Goal: Task Accomplishment & Management: Manage account settings

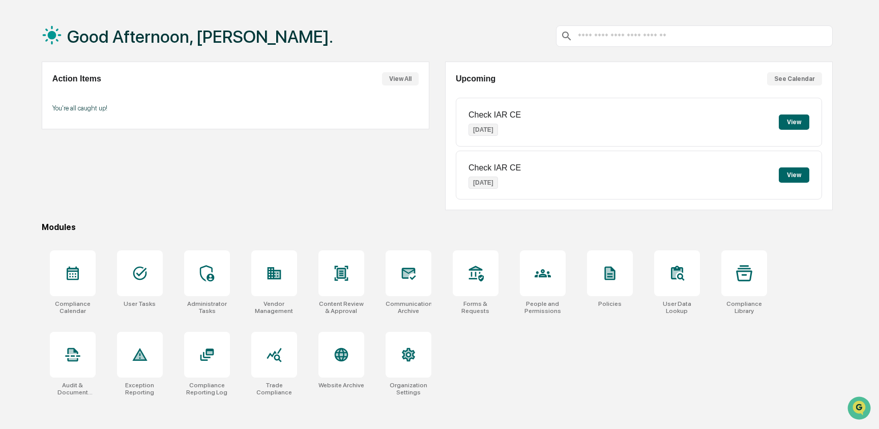
scroll to position [41, 0]
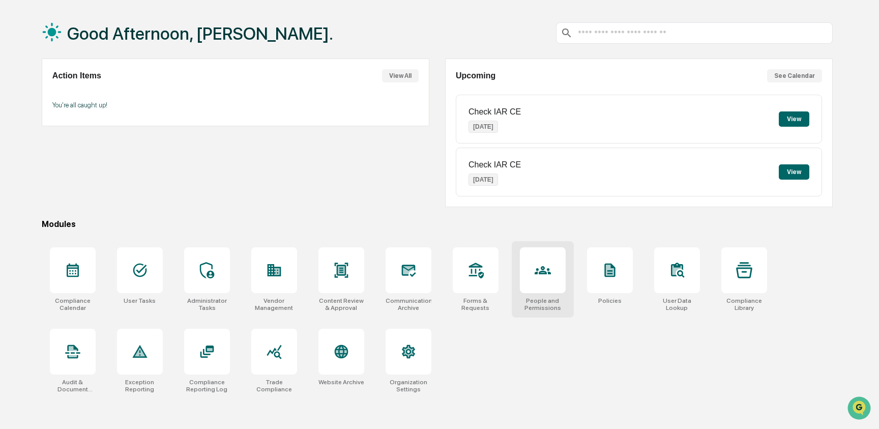
click at [553, 264] on div at bounding box center [543, 270] width 46 height 46
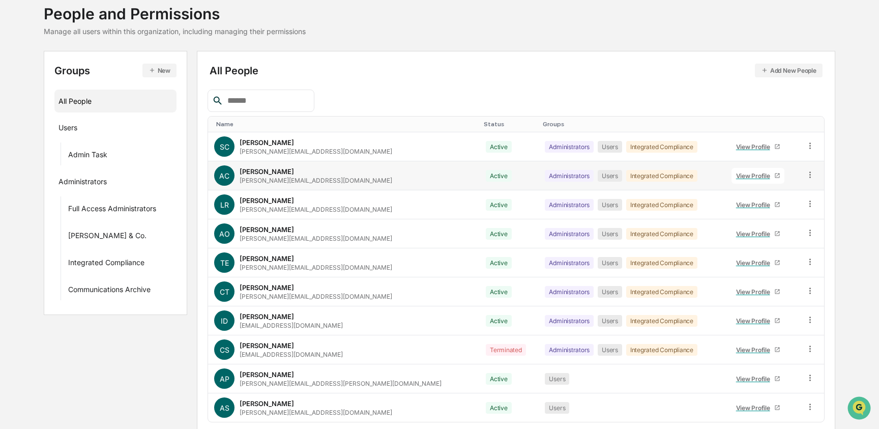
scroll to position [102, 0]
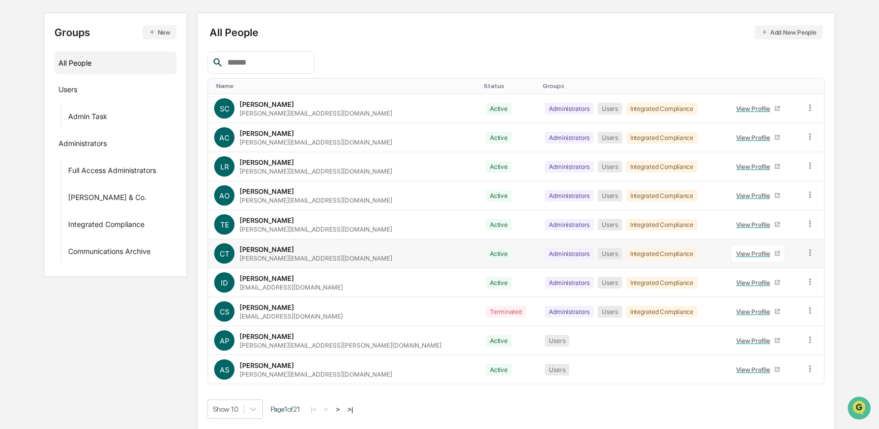
click at [809, 254] on icon at bounding box center [810, 252] width 2 height 6
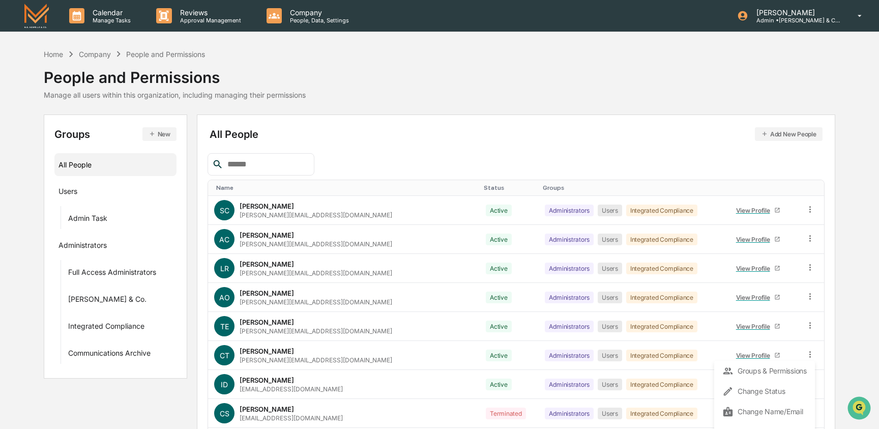
click at [751, 90] on div "Home Company People and Permissions People and Permissions Manage all users wit…" at bounding box center [439, 73] width 791 height 51
click at [286, 163] on input "text" at bounding box center [266, 164] width 86 height 13
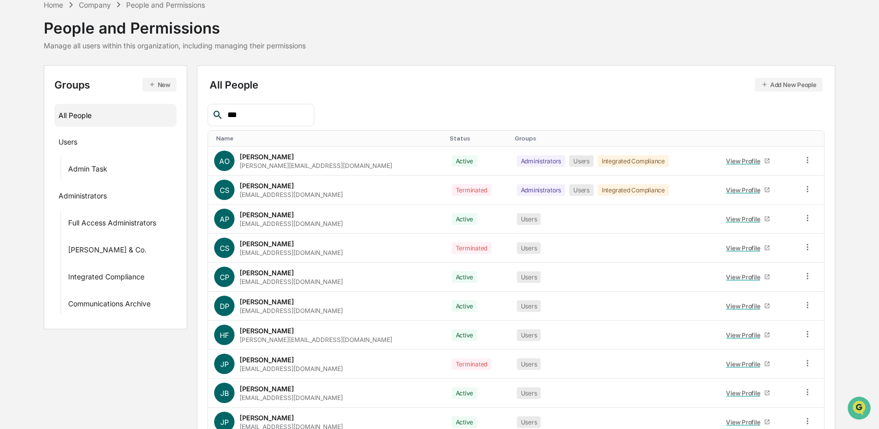
scroll to position [54, 0]
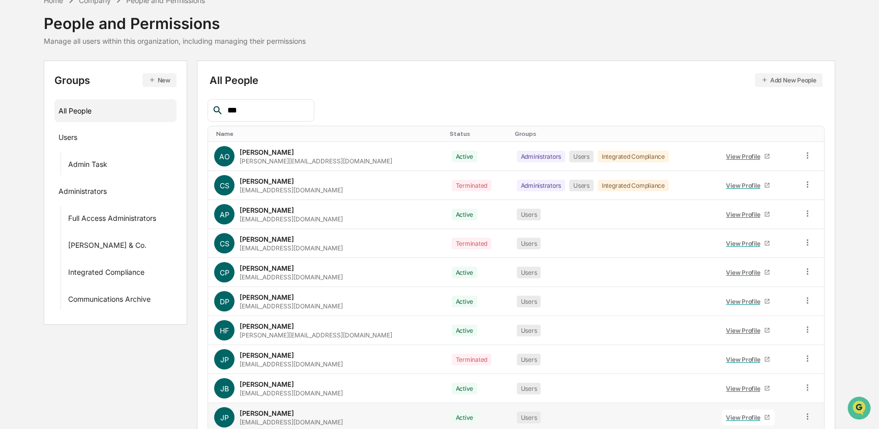
type input "***"
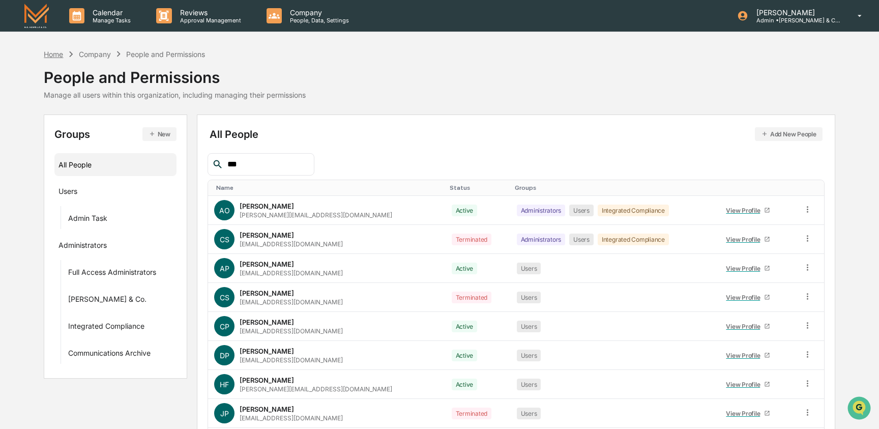
click at [49, 52] on div "Home" at bounding box center [53, 54] width 19 height 9
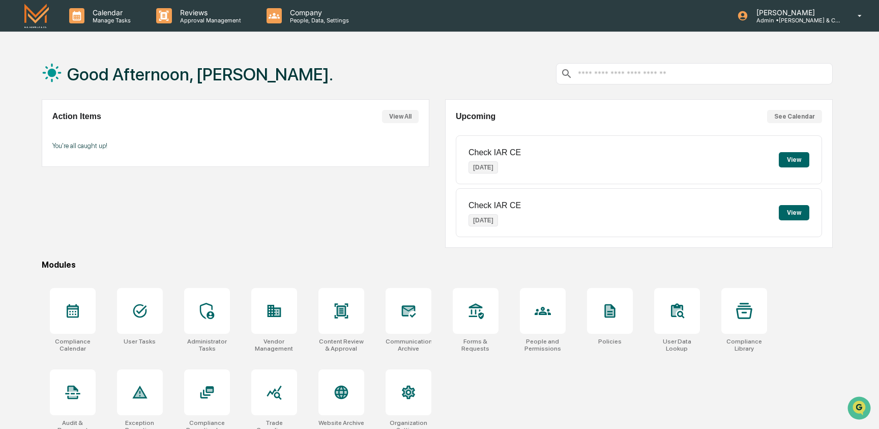
scroll to position [48, 0]
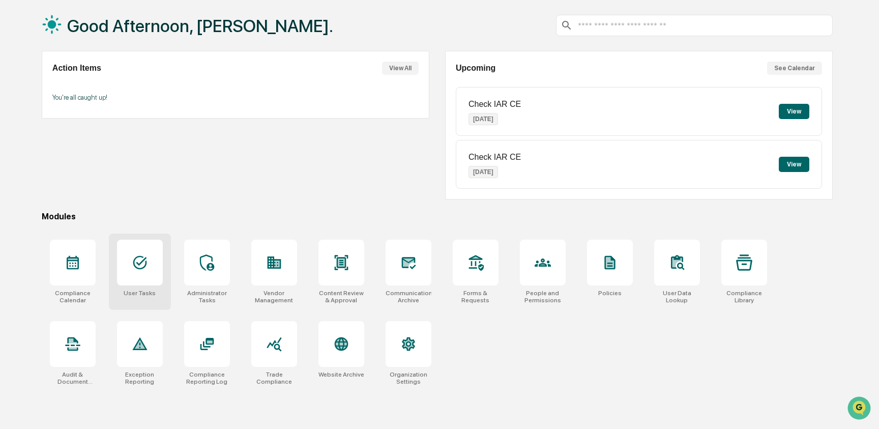
click at [150, 262] on div at bounding box center [140, 263] width 46 height 46
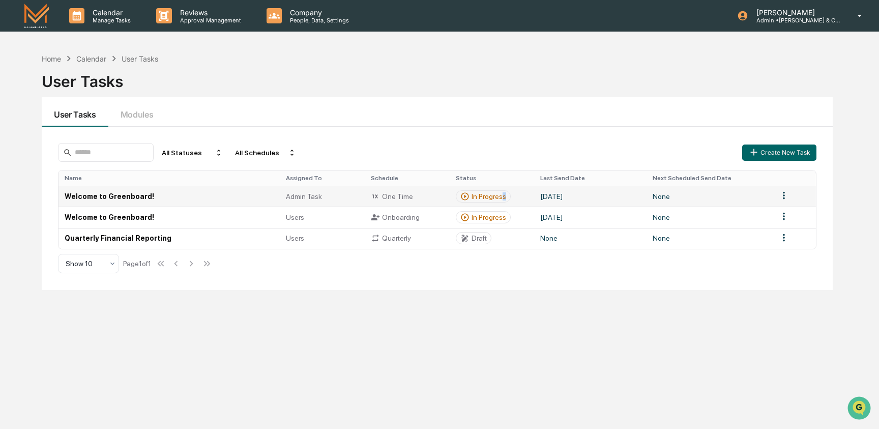
click at [505, 197] on div "In Progress" at bounding box center [488, 196] width 35 height 8
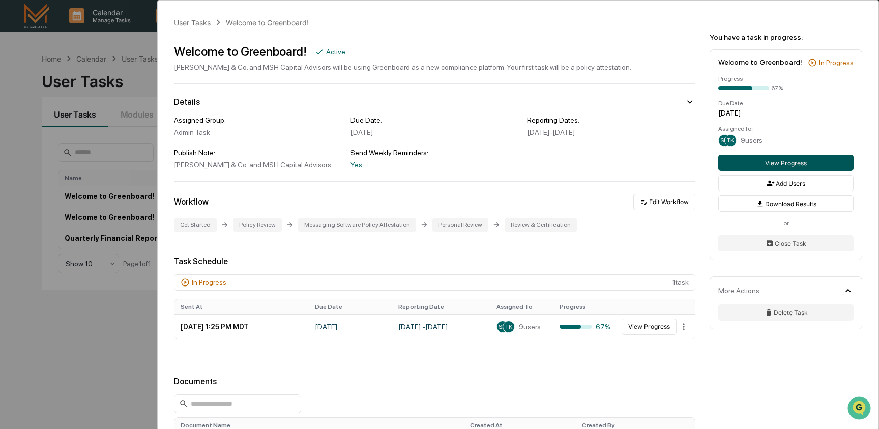
click at [767, 171] on button "View Progress" at bounding box center [785, 163] width 135 height 16
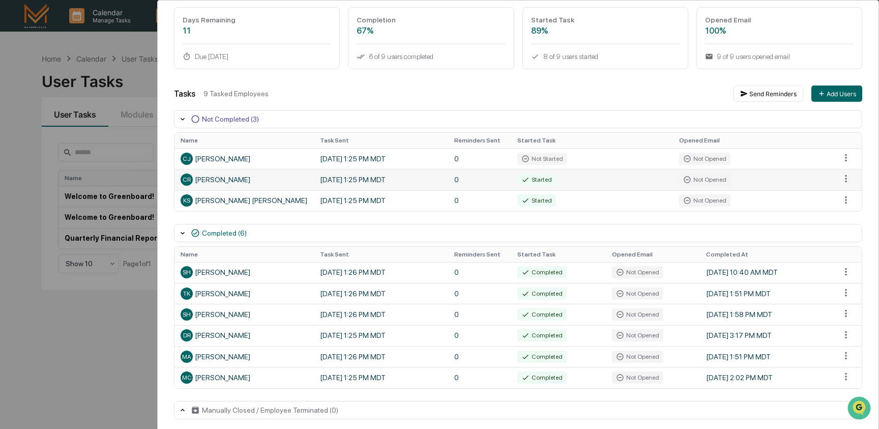
scroll to position [79, 0]
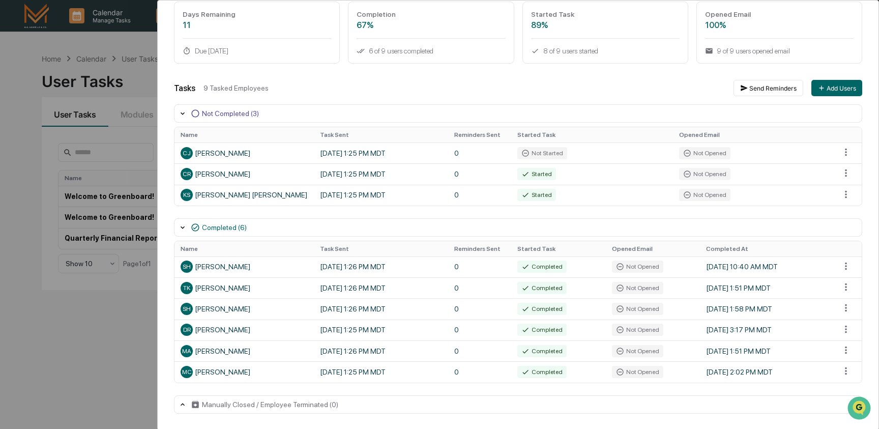
click at [134, 312] on div "User Tasks Welcome to Greenboard! Task Details Welcome to Greenboard! In Progre…" at bounding box center [439, 214] width 879 height 429
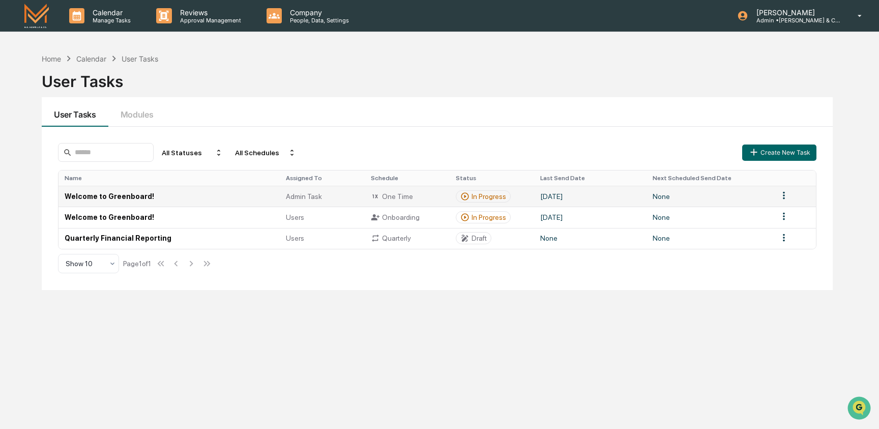
click at [175, 202] on td "Welcome to Greenboard!" at bounding box center [168, 196] width 221 height 21
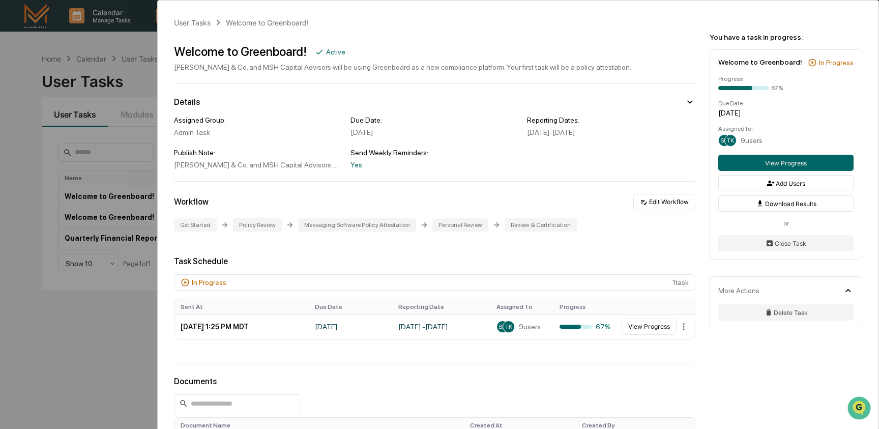
click at [81, 296] on div "User Tasks Welcome to Greenboard! Welcome to Greenboard! Active [PERSON_NAME] &…" at bounding box center [439, 214] width 879 height 429
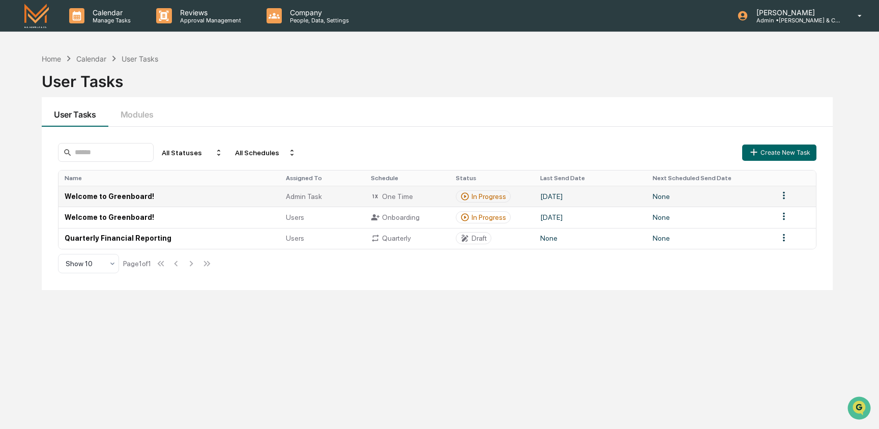
click at [170, 204] on td "Welcome to Greenboard!" at bounding box center [168, 196] width 221 height 21
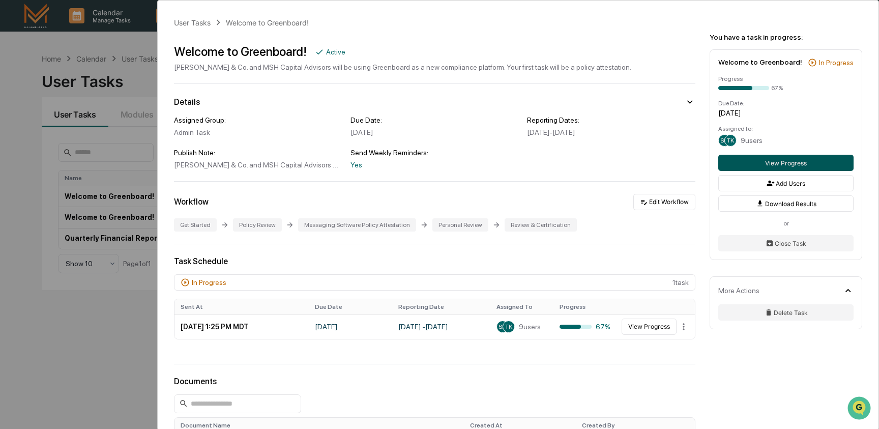
click at [747, 171] on button "View Progress" at bounding box center [785, 163] width 135 height 16
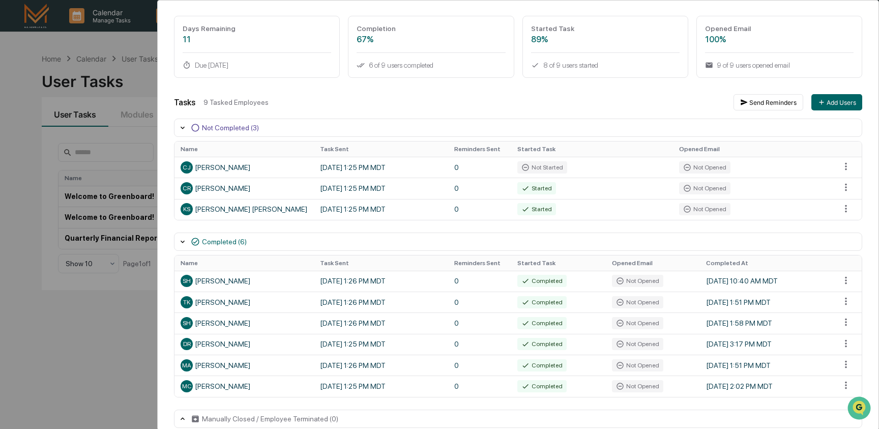
scroll to position [79, 0]
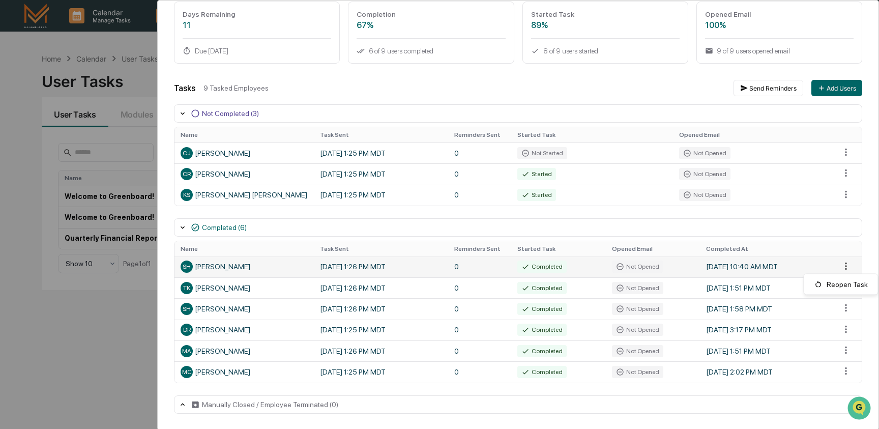
click at [846, 269] on html "Calendar Manage Tasks Reviews Approval Management Company People, Data, Setting…" at bounding box center [439, 214] width 879 height 429
click at [278, 266] on html "Calendar Manage Tasks Reviews Approval Management Company People, Data, Setting…" at bounding box center [439, 214] width 879 height 429
click at [323, 270] on td "[DATE] 1:26 PM MDT" at bounding box center [381, 266] width 134 height 21
click at [360, 271] on td "[DATE] 1:26 PM MDT" at bounding box center [381, 266] width 134 height 21
click at [850, 264] on html "Calendar Manage Tasks Reviews Approval Management Company People, Data, Setting…" at bounding box center [439, 214] width 879 height 429
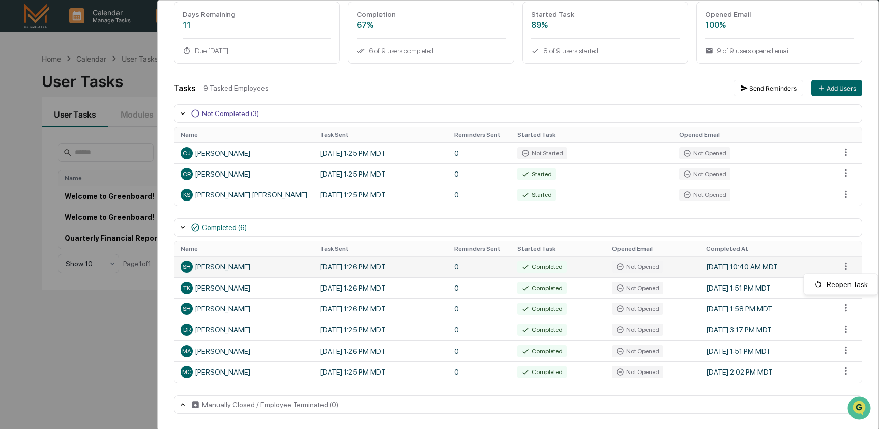
click at [586, 267] on html "Calendar Manage Tasks Reviews Approval Management Company People, Data, Setting…" at bounding box center [439, 214] width 879 height 429
click at [590, 267] on td "Completed" at bounding box center [558, 266] width 94 height 21
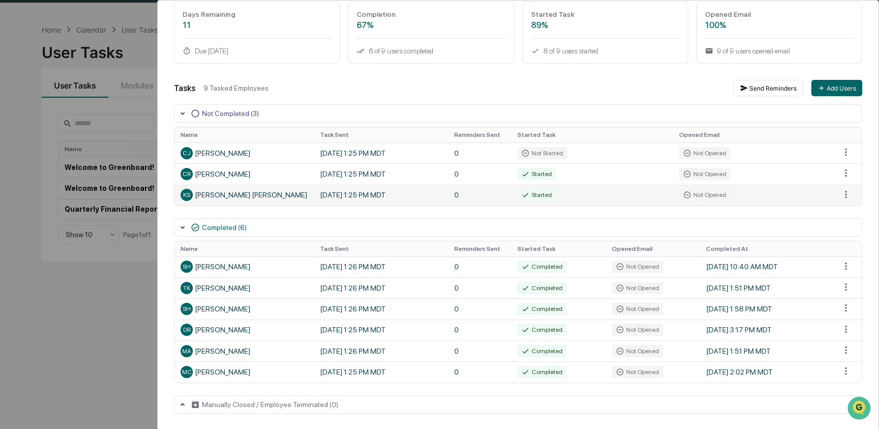
scroll to position [0, 0]
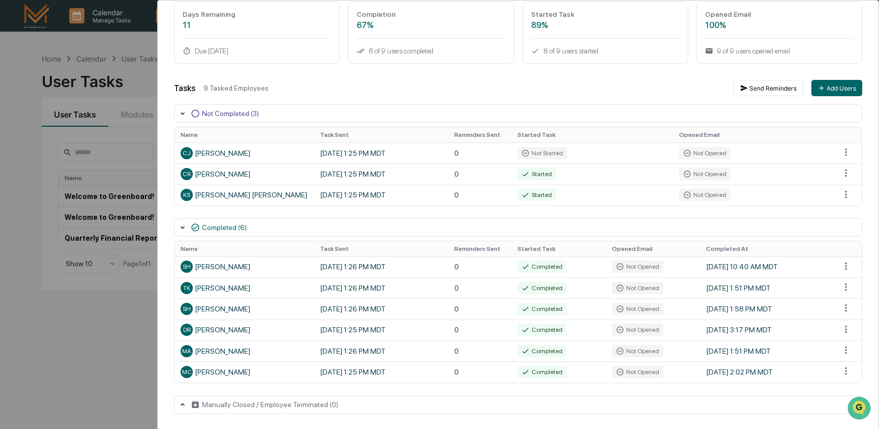
click at [91, 319] on div "User Tasks Welcome to Greenboard! Task Details Welcome to Greenboard! In Progre…" at bounding box center [439, 214] width 879 height 429
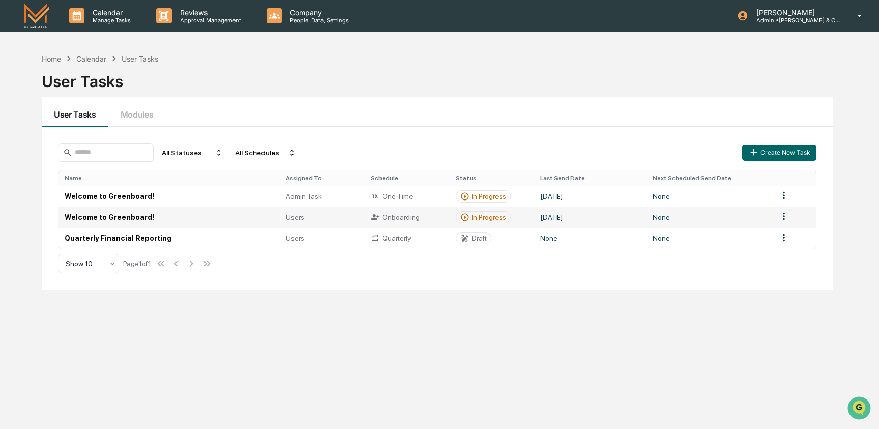
click at [431, 220] on div "Onboarding" at bounding box center [407, 217] width 73 height 9
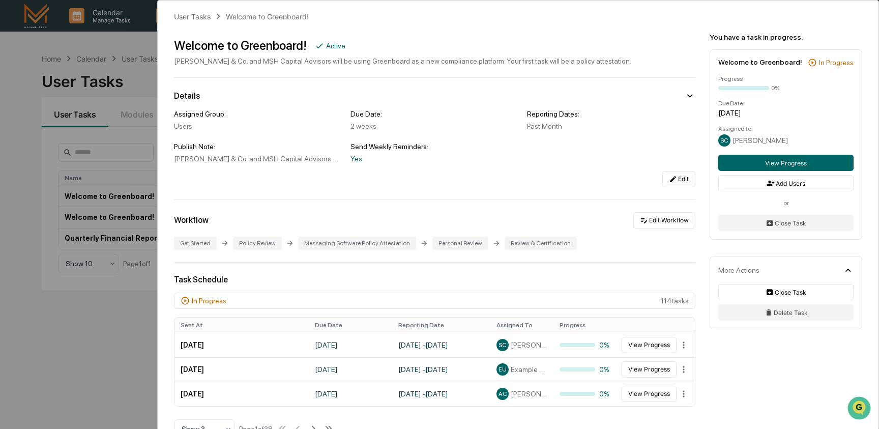
scroll to position [10, 0]
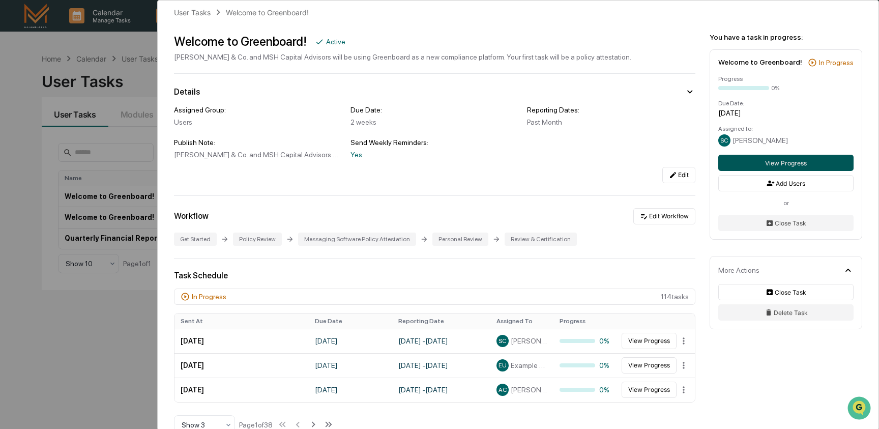
click at [753, 170] on button "View Progress" at bounding box center [785, 163] width 135 height 16
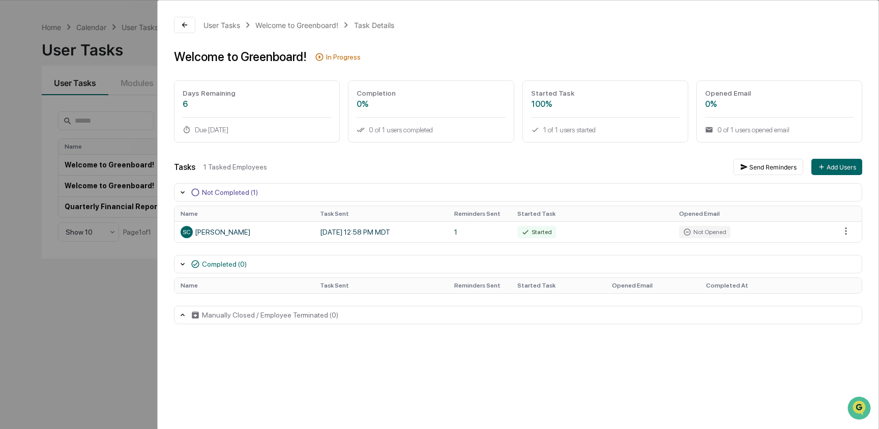
scroll to position [31, 0]
click at [117, 119] on div "User Tasks Welcome to Greenboard! Task Details Welcome to Greenboard! In Progre…" at bounding box center [439, 214] width 879 height 429
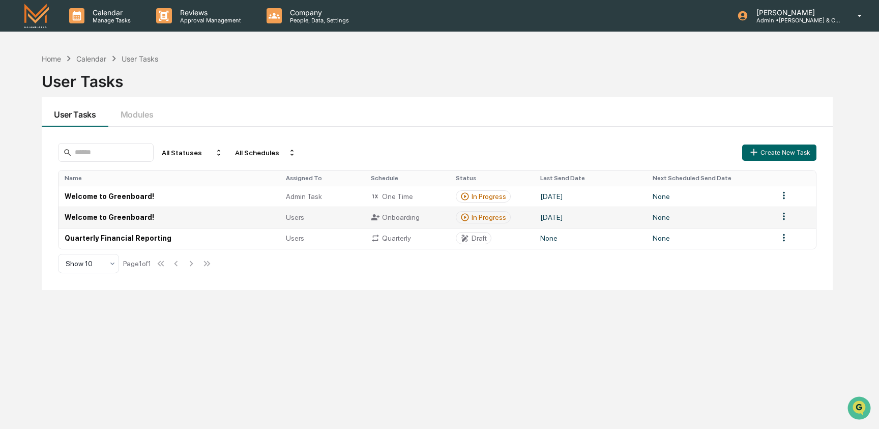
click at [677, 218] on td "None" at bounding box center [709, 217] width 126 height 21
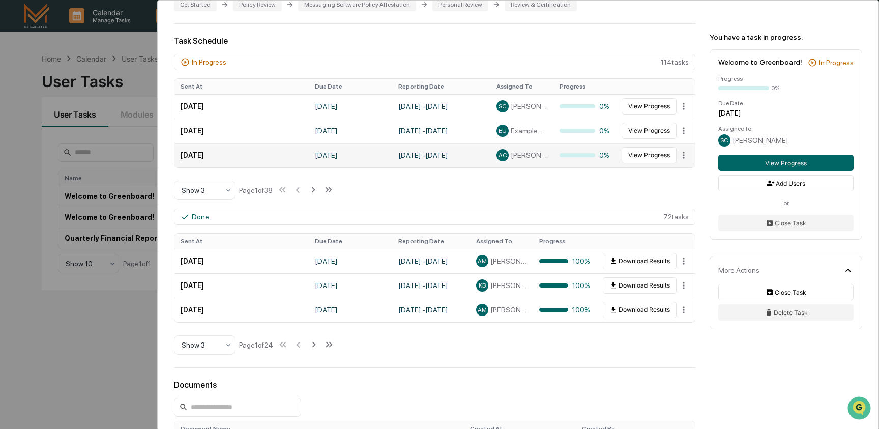
scroll to position [245, 0]
click at [231, 345] on icon at bounding box center [228, 344] width 8 height 8
click at [294, 357] on div "User Tasks Welcome to Greenboard! Welcome to Greenboard! Active [PERSON_NAME] &…" at bounding box center [518, 260] width 721 height 1011
click at [227, 347] on icon at bounding box center [228, 344] width 8 height 8
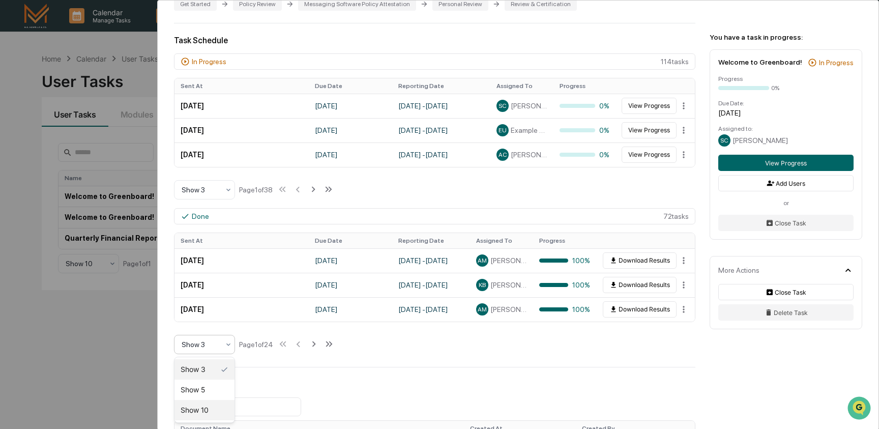
click at [211, 408] on div "Show 10" at bounding box center [204, 410] width 60 height 20
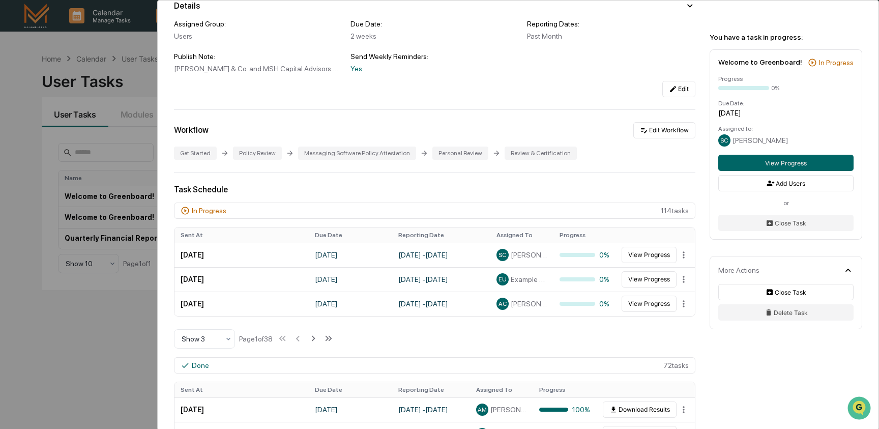
scroll to position [96, 0]
click at [21, 154] on div "User Tasks Welcome to Greenboard! Welcome to Greenboard! Active [PERSON_NAME] &…" at bounding box center [439, 214] width 879 height 429
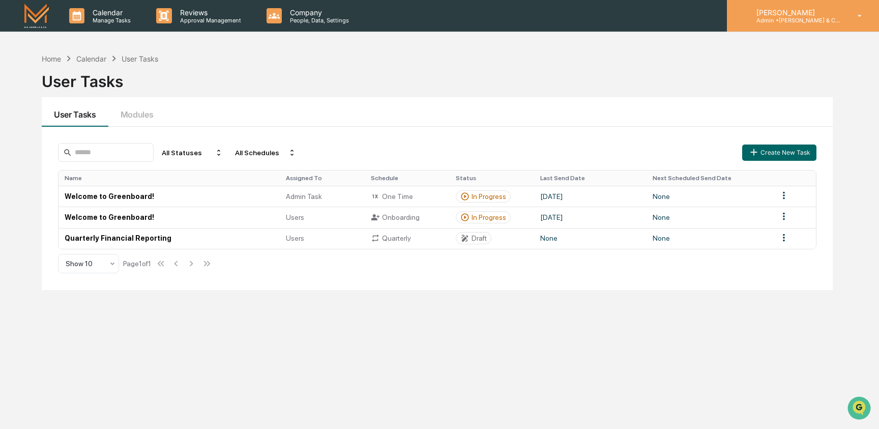
click at [821, 19] on p "Admin • [PERSON_NAME] & Co. - BD" at bounding box center [795, 20] width 95 height 7
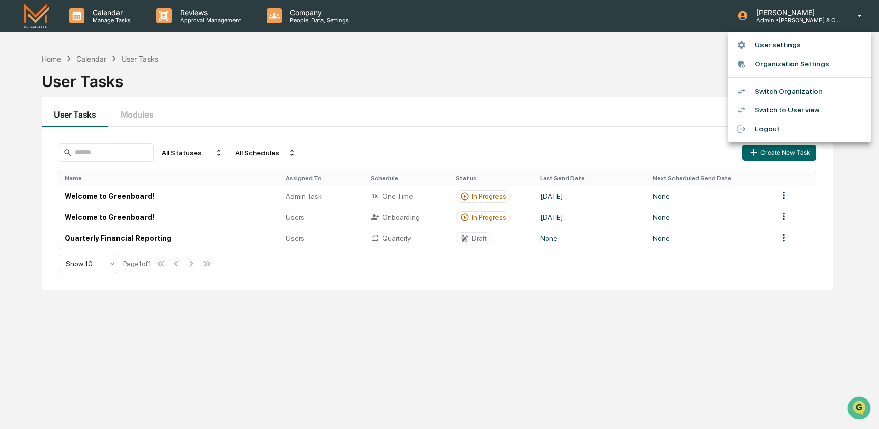
click at [772, 97] on li "Switch Organization" at bounding box center [799, 91] width 142 height 19
